Goal: Find specific page/section: Find specific page/section

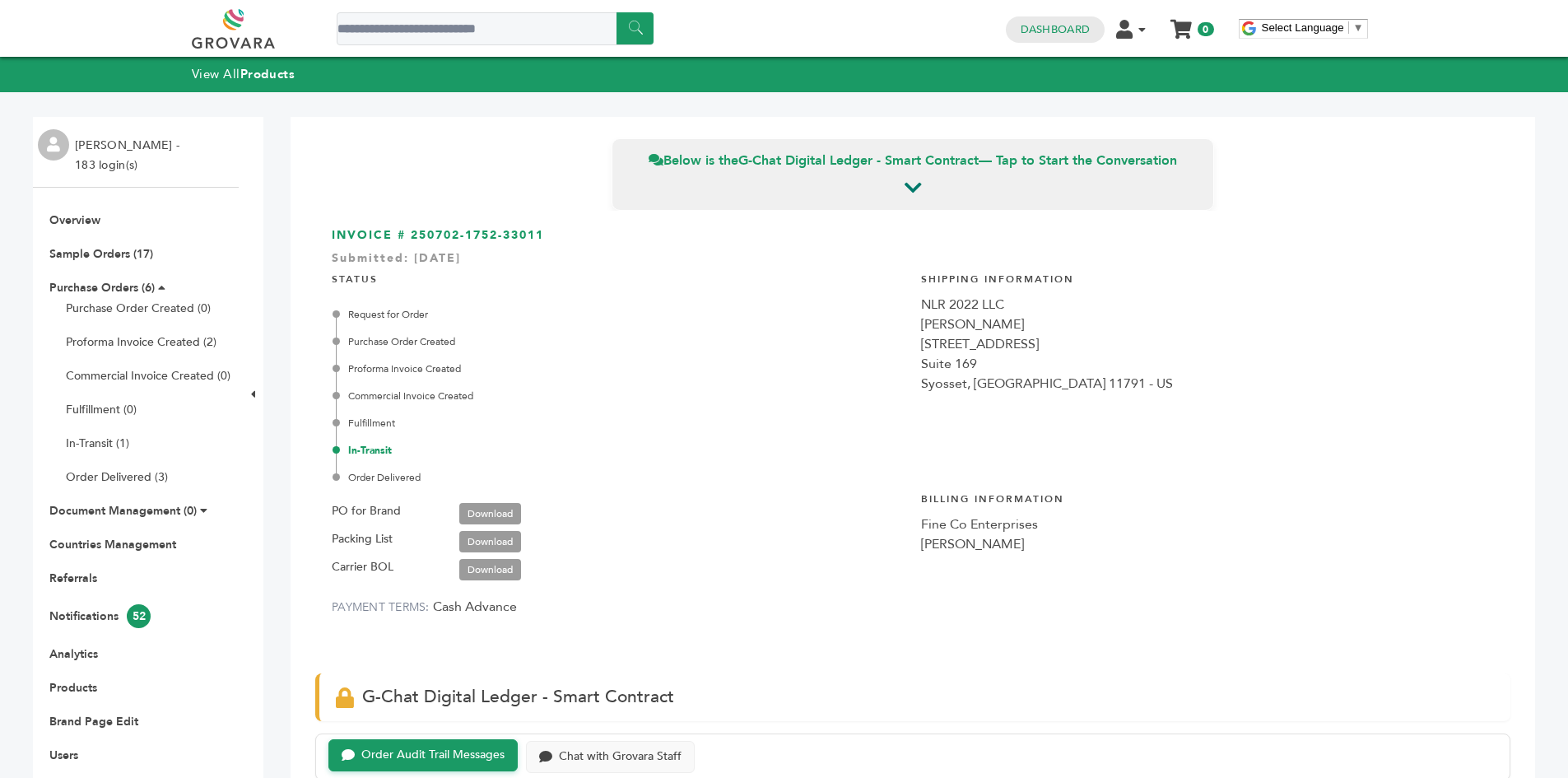
scroll to position [11579, 0]
click at [98, 249] on link "Sample Orders (17)" at bounding box center [101, 253] width 104 height 15
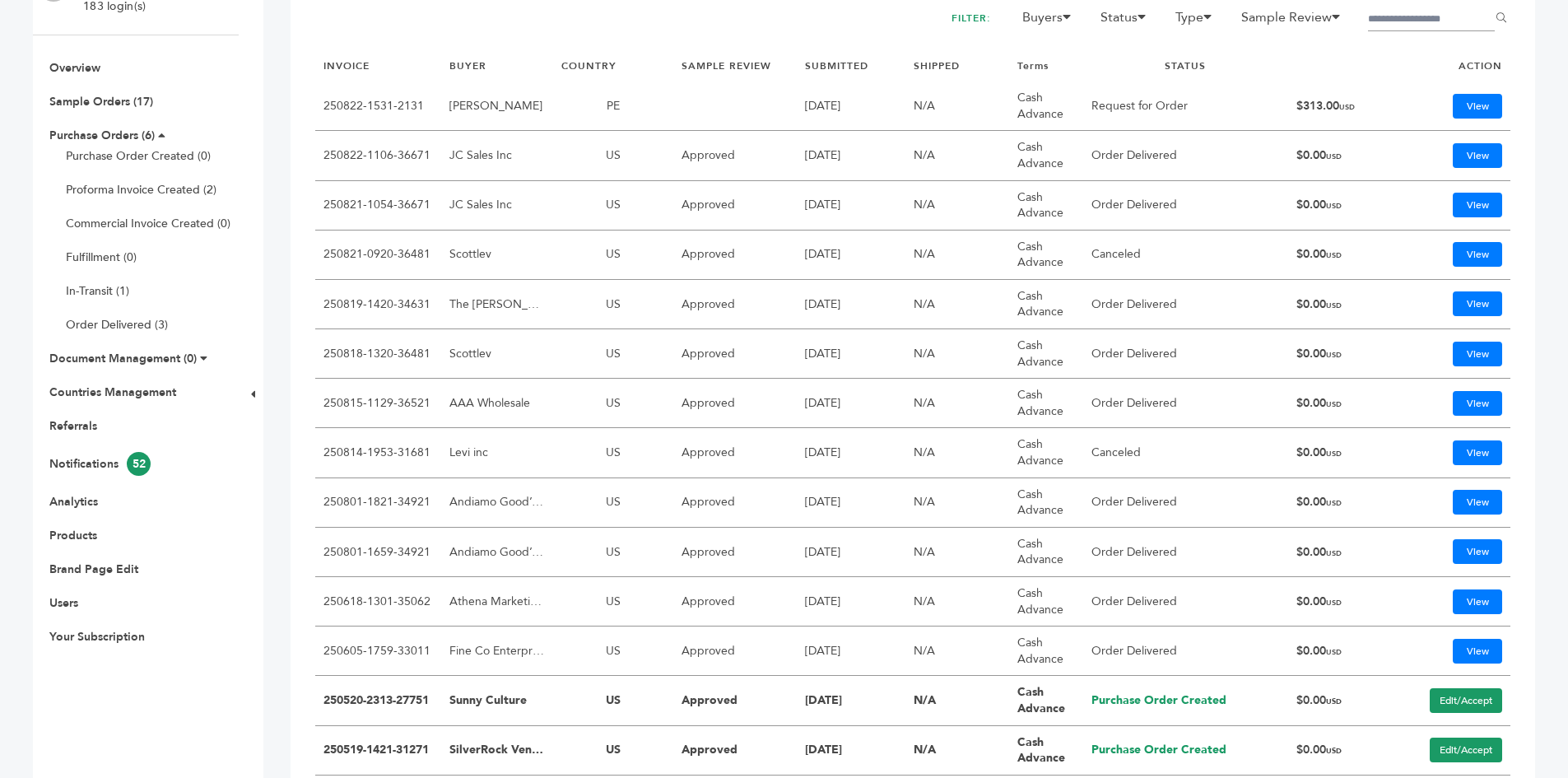
scroll to position [241, 0]
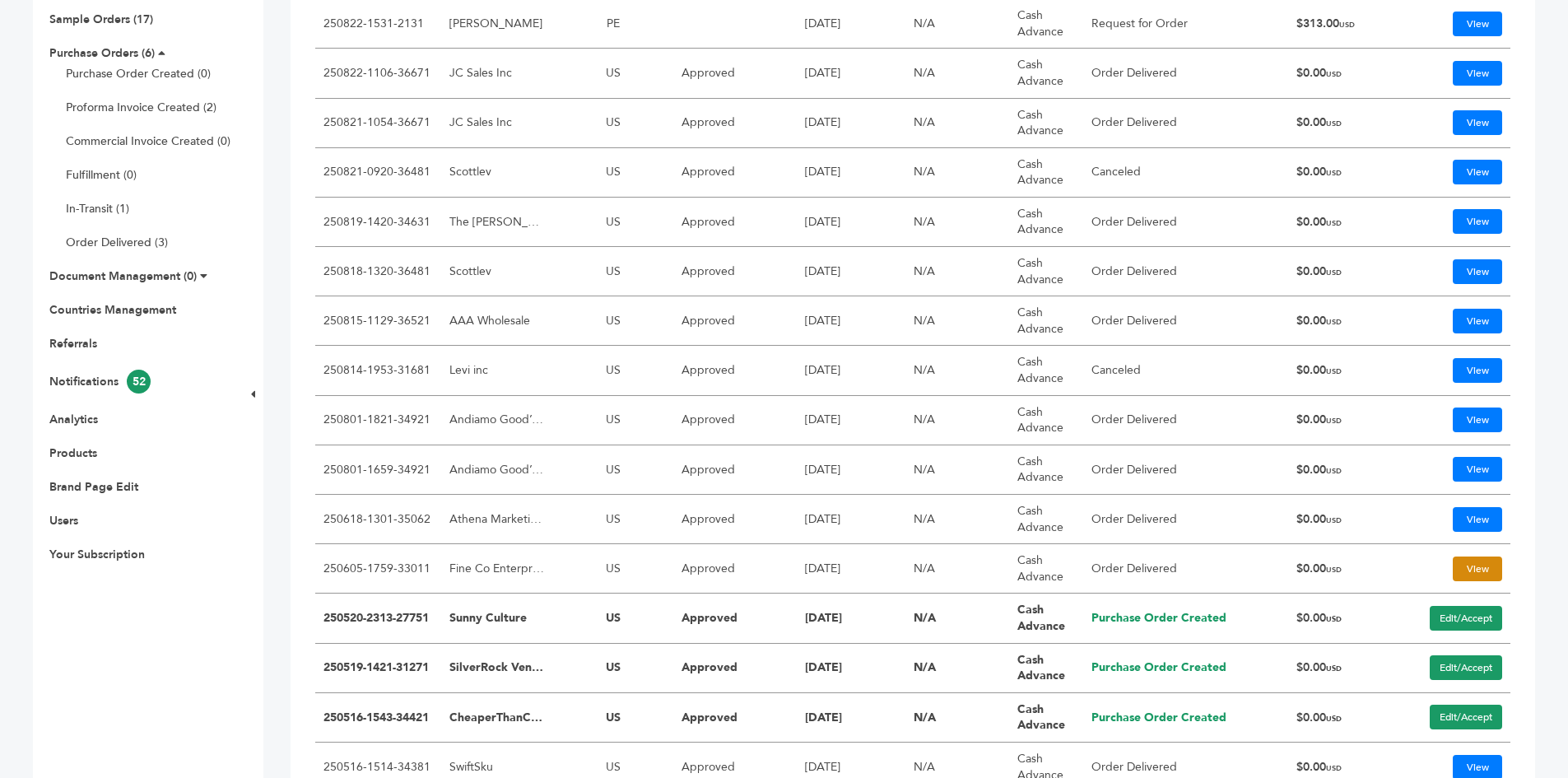
click at [1461, 571] on link "View" at bounding box center [1477, 569] width 49 height 25
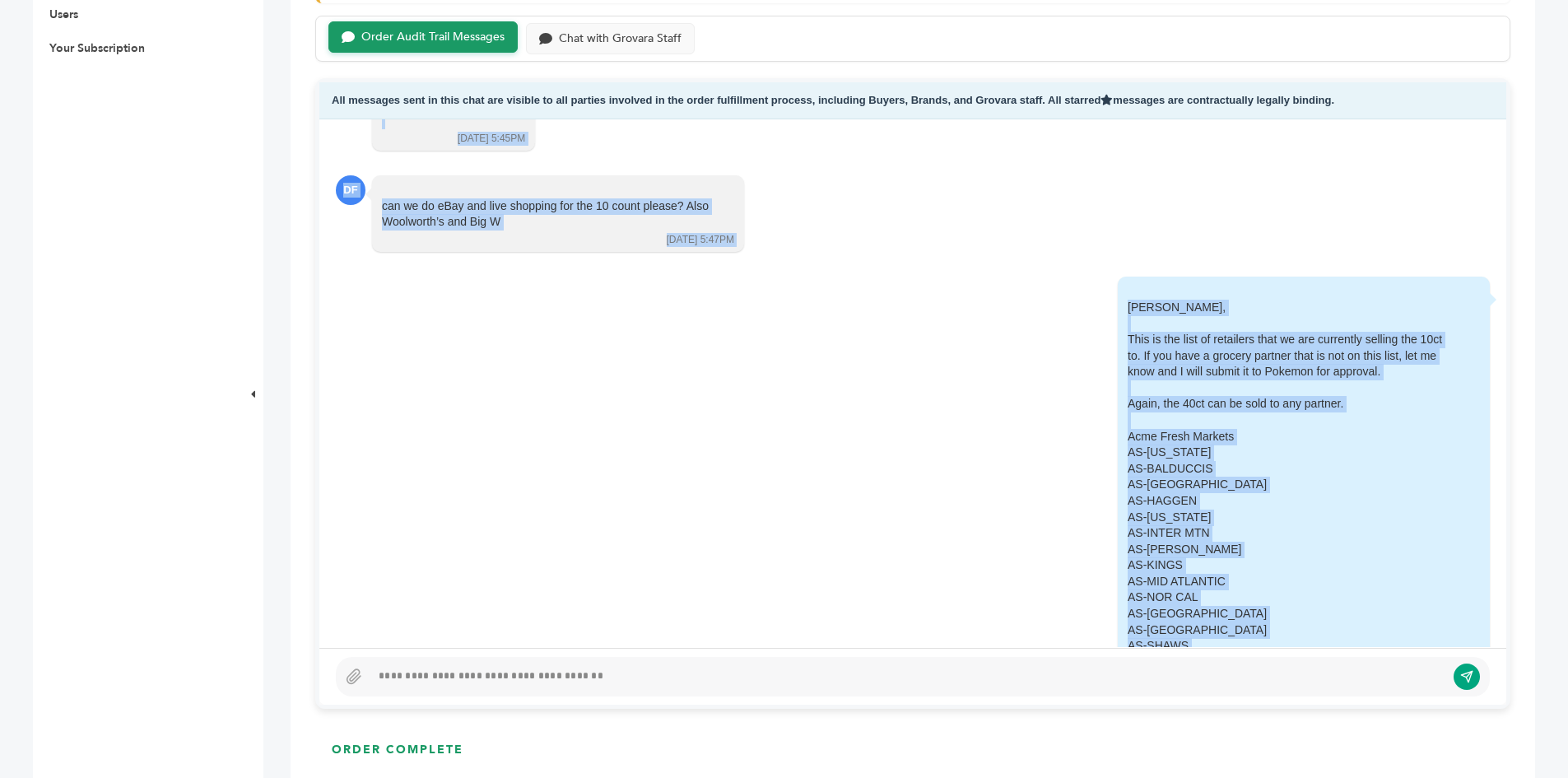
scroll to position [2346, 0]
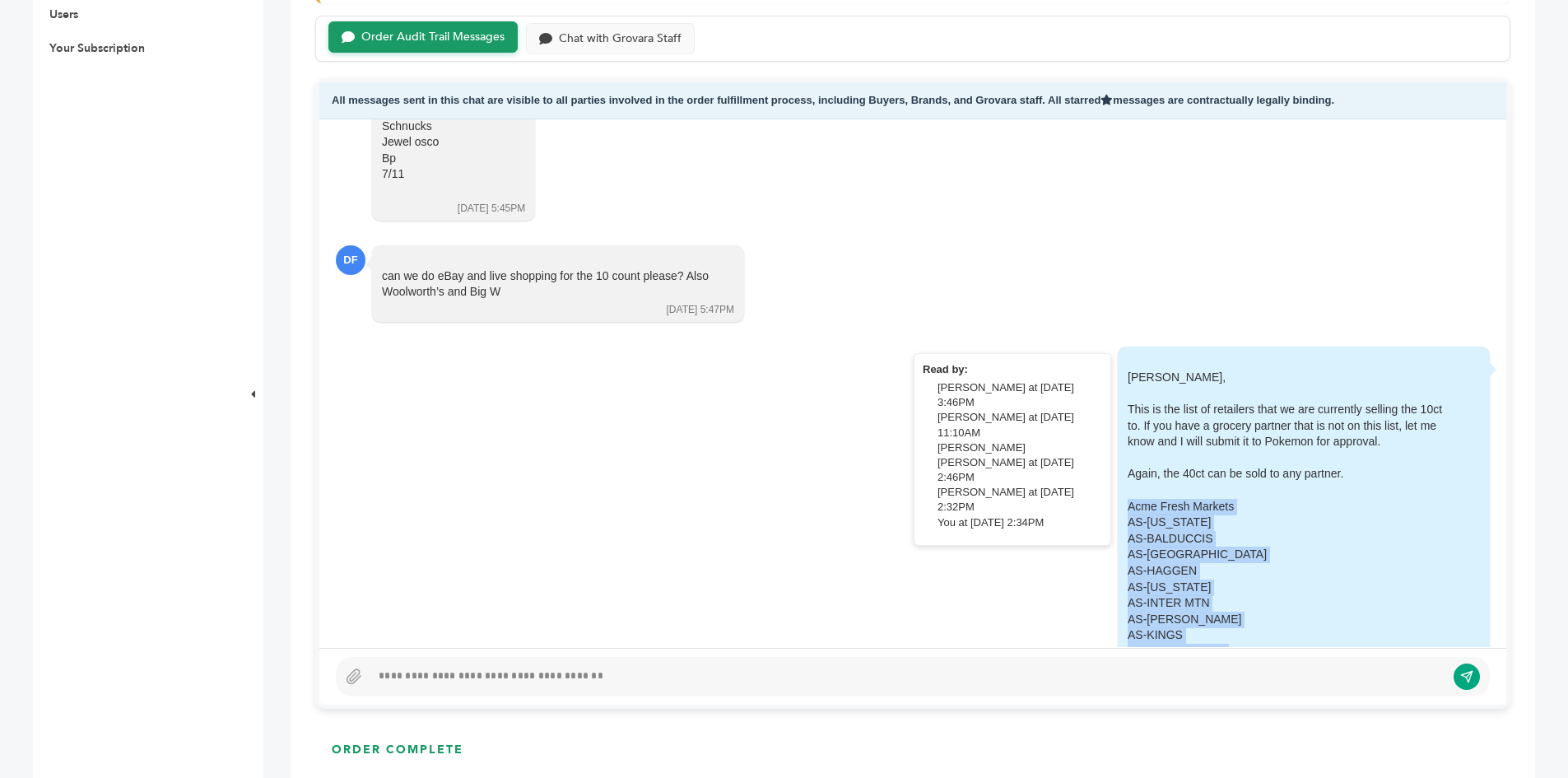
drag, startPoint x: 1154, startPoint y: 485, endPoint x: 1101, endPoint y: 493, distance: 53.6
copy div "Acme Fresh Markets AS-[US_STATE] AS-BALDUCCIS AS-[GEOGRAPHIC_DATA] AS-HAGGEN AS…"
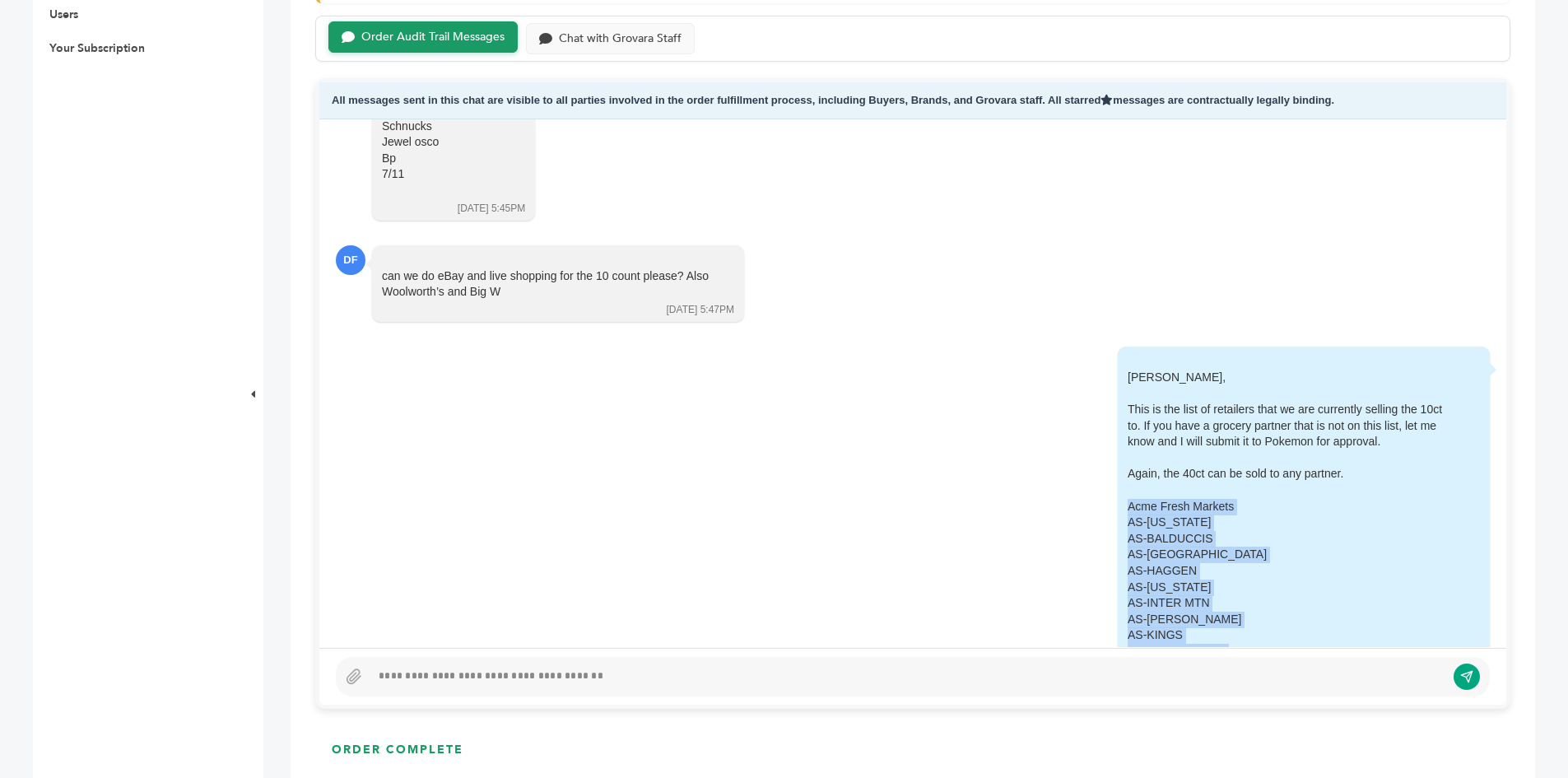
click at [83, 276] on div "[PERSON_NAME] - 183 login(s) Overview Sample Orders (17) Purchase Orders (6) Pu…" at bounding box center [136, 737] width 206 height 2722
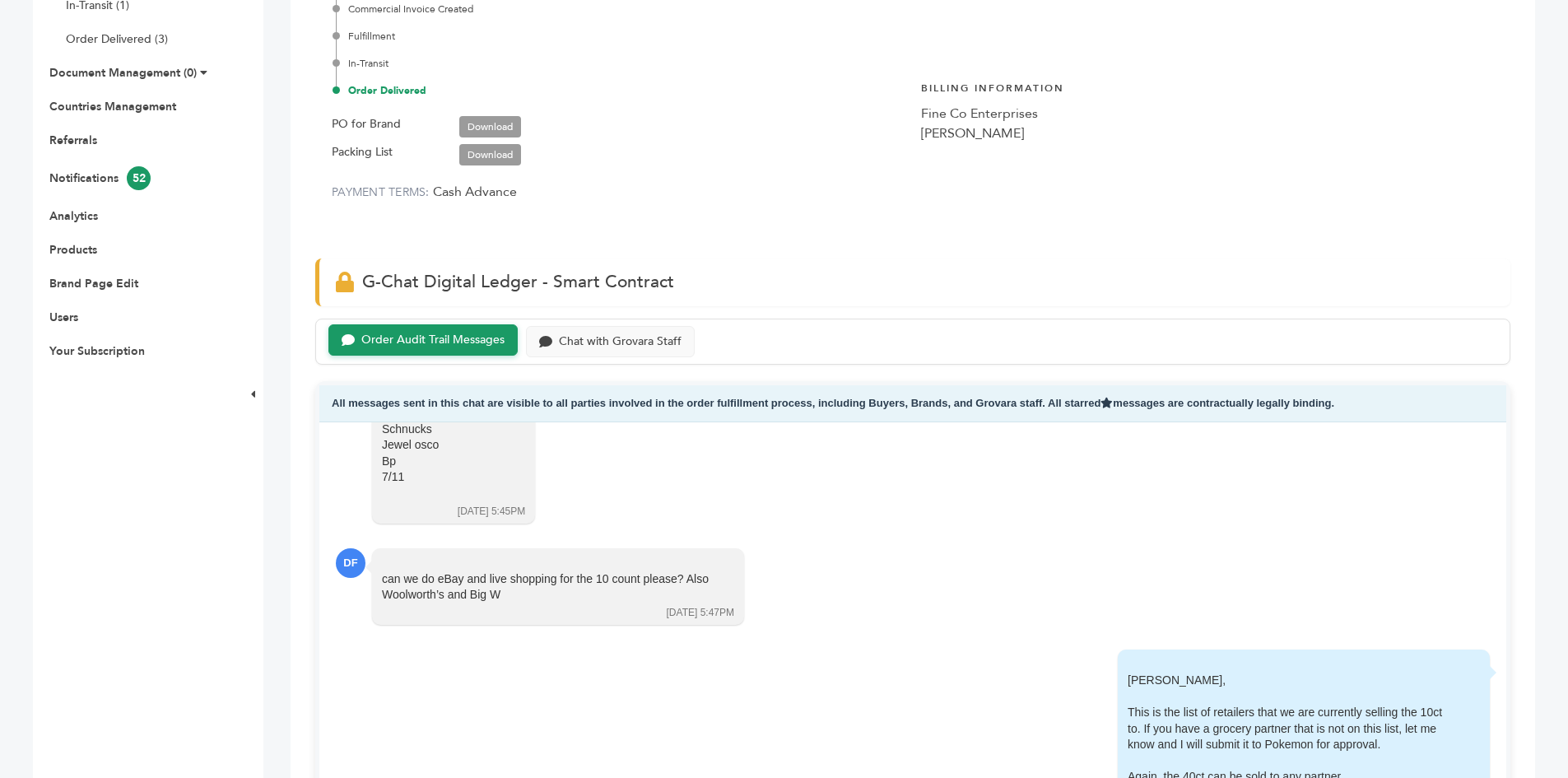
scroll to position [82, 0]
